Goal: Information Seeking & Learning: Learn about a topic

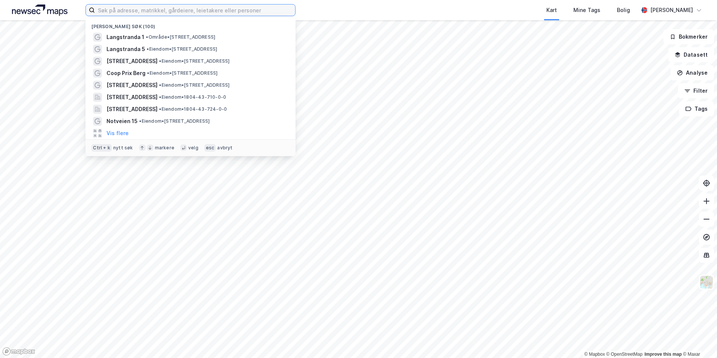
click at [172, 10] on input at bounding box center [195, 9] width 200 height 11
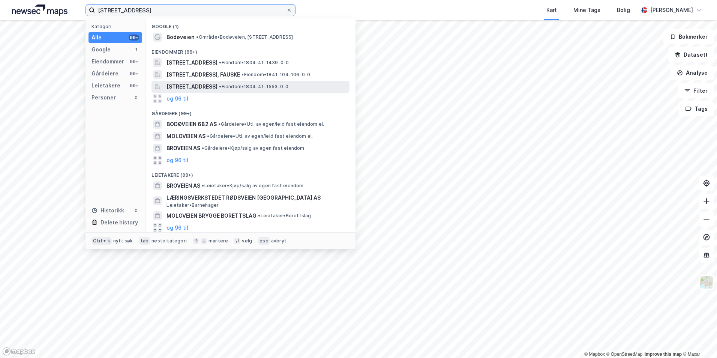
type input "[STREET_ADDRESS]"
click at [197, 85] on span "[STREET_ADDRESS]" at bounding box center [191, 86] width 51 height 9
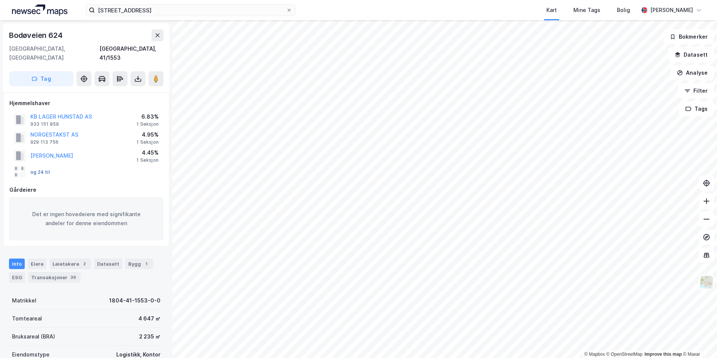
click at [0, 0] on button "og 24 til" at bounding box center [0, 0] width 0 height 0
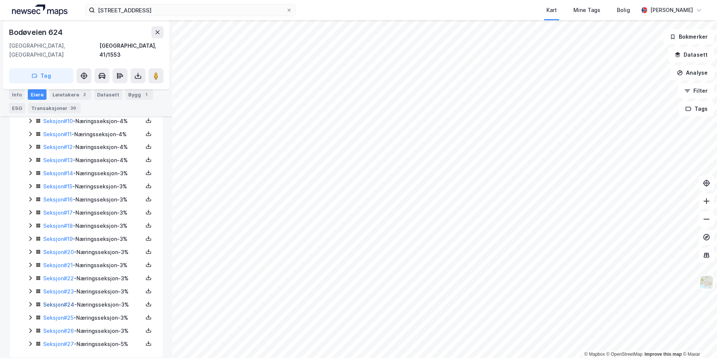
scroll to position [338, 0]
click at [64, 314] on link "Seksjon # 25" at bounding box center [58, 317] width 30 height 6
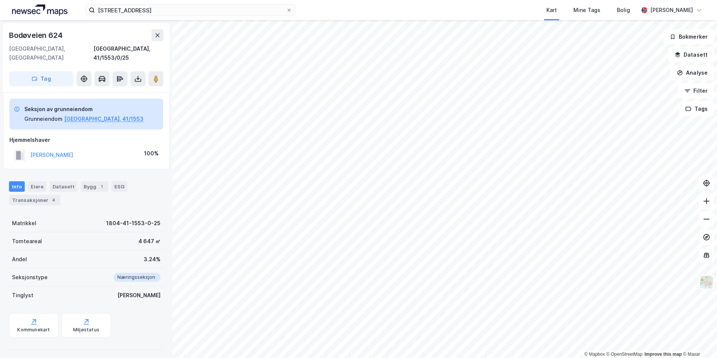
scroll to position [19, 0]
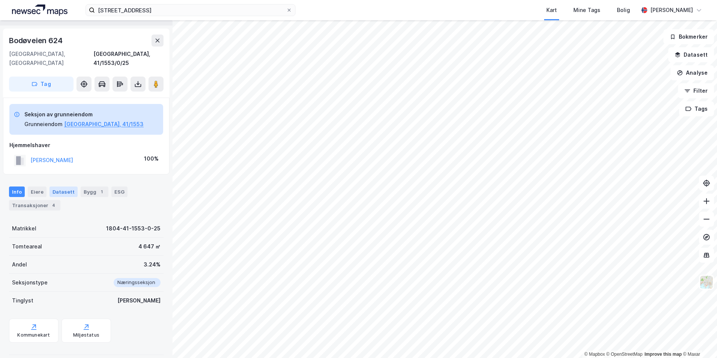
click at [58, 186] on div "Datasett" at bounding box center [63, 191] width 28 height 10
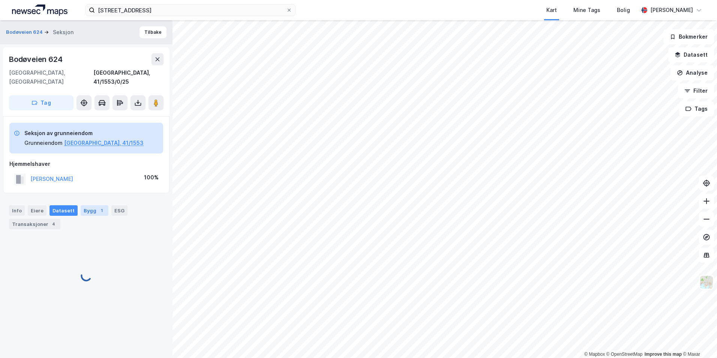
click at [92, 205] on div "Bygg 1" at bounding box center [95, 210] width 28 height 10
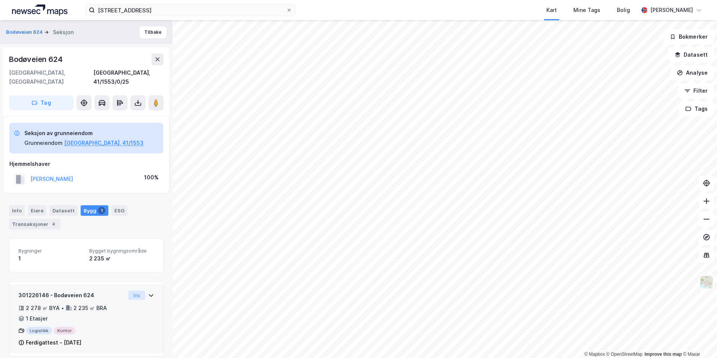
click at [136, 290] on button "Vis" at bounding box center [136, 294] width 17 height 9
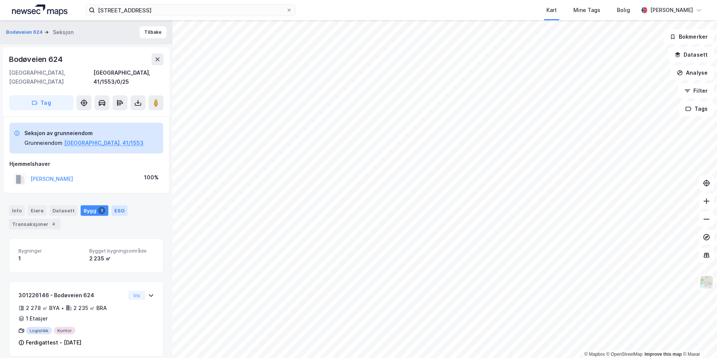
click at [112, 205] on div "ESG" at bounding box center [119, 210] width 16 height 10
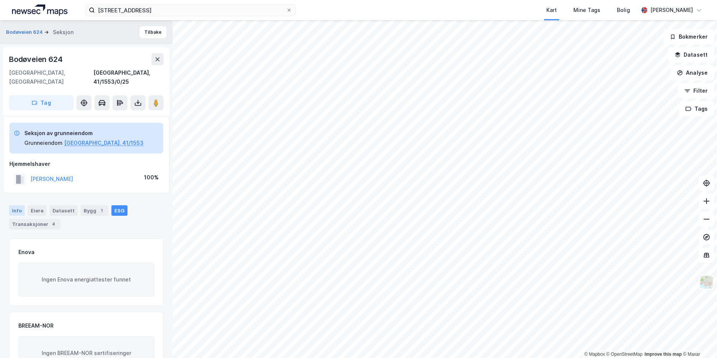
click at [19, 205] on div "Info" at bounding box center [17, 210] width 16 height 10
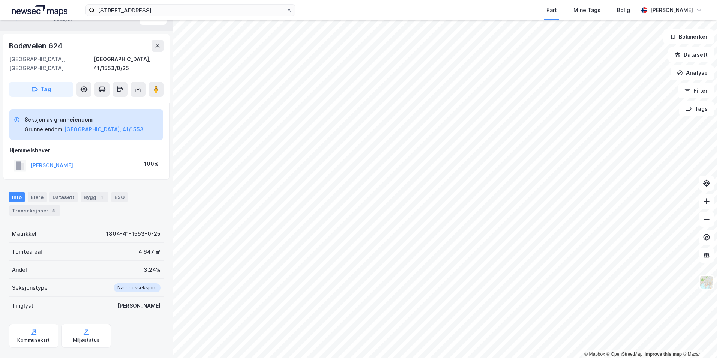
scroll to position [19, 0]
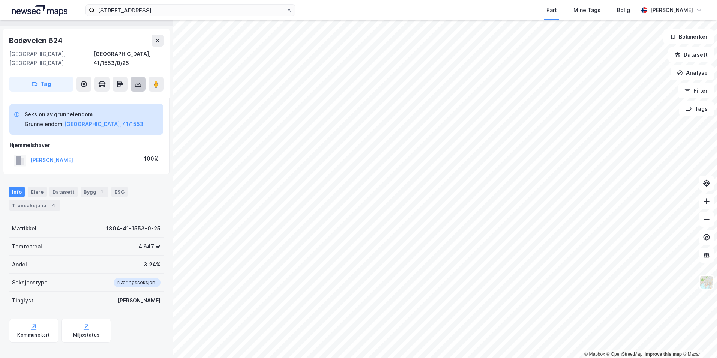
click at [137, 83] on div "[STREET_ADDRESS] Tag" at bounding box center [86, 62] width 166 height 69
click at [139, 80] on icon at bounding box center [137, 83] width 7 height 7
click at [93, 96] on div "Last ned grunnbok" at bounding box center [100, 99] width 43 height 6
click at [98, 96] on div "Last ned grunnbok" at bounding box center [100, 99] width 43 height 6
click at [103, 108] on div "Last ned matrikkelrapport" at bounding box center [110, 111] width 62 height 6
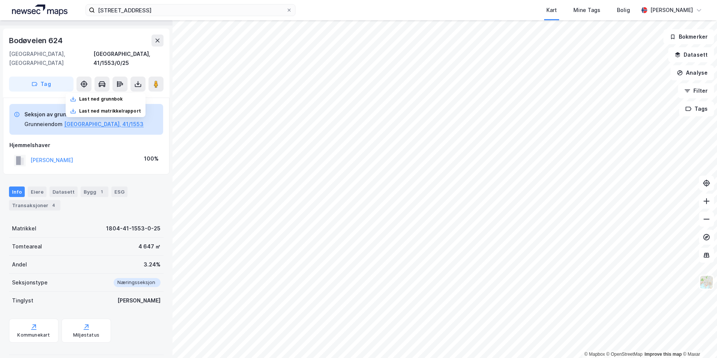
click at [114, 141] on div "Hjemmelshaver" at bounding box center [86, 145] width 154 height 9
click at [141, 80] on icon at bounding box center [137, 83] width 7 height 7
click at [710, 276] on img at bounding box center [706, 282] width 14 height 14
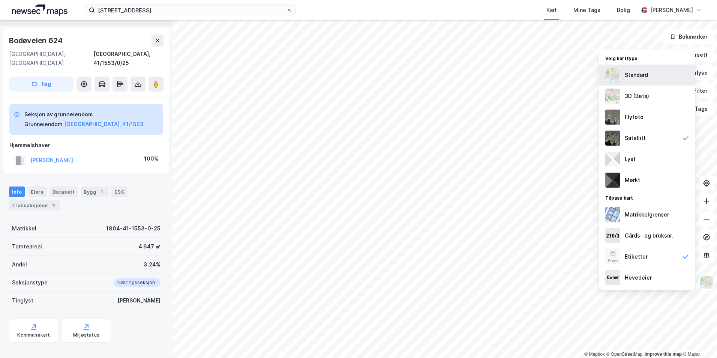
click at [630, 81] on div "Standard" at bounding box center [647, 74] width 96 height 21
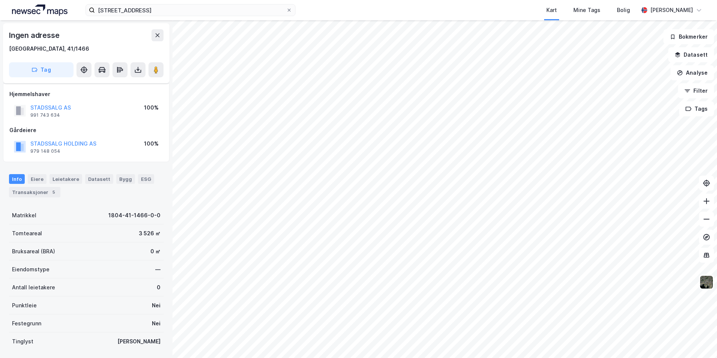
scroll to position [19, 0]
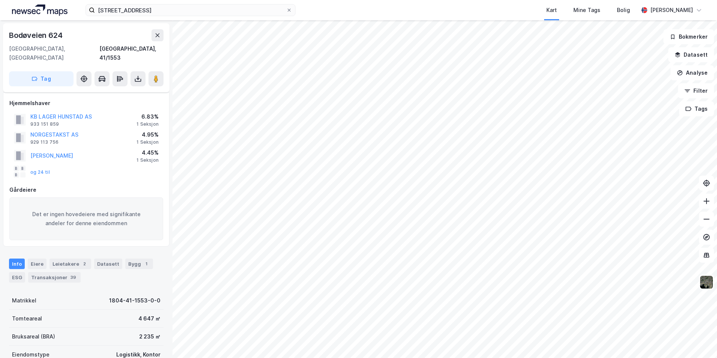
scroll to position [19, 0]
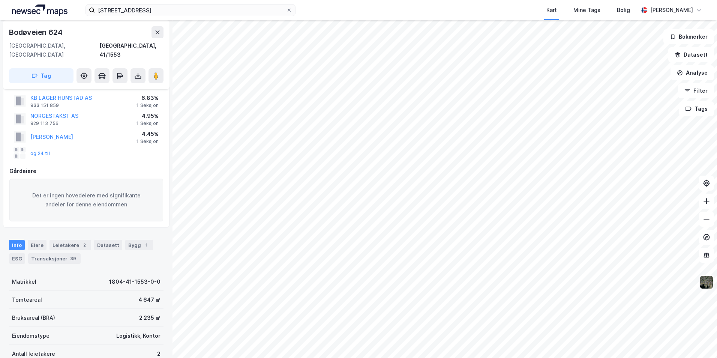
click at [706, 286] on img at bounding box center [706, 282] width 14 height 14
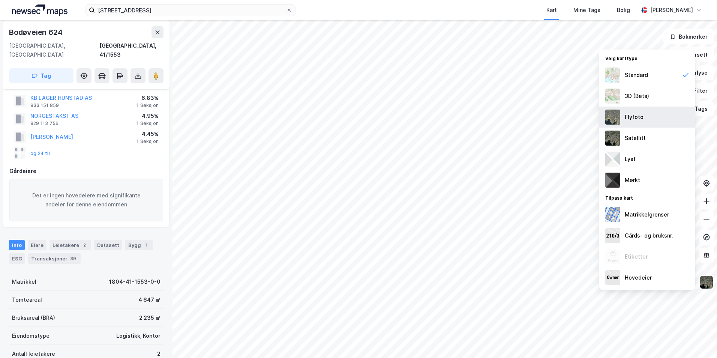
click at [622, 122] on div "Flyfoto" at bounding box center [647, 116] width 96 height 21
